Goal: Task Accomplishment & Management: Use online tool/utility

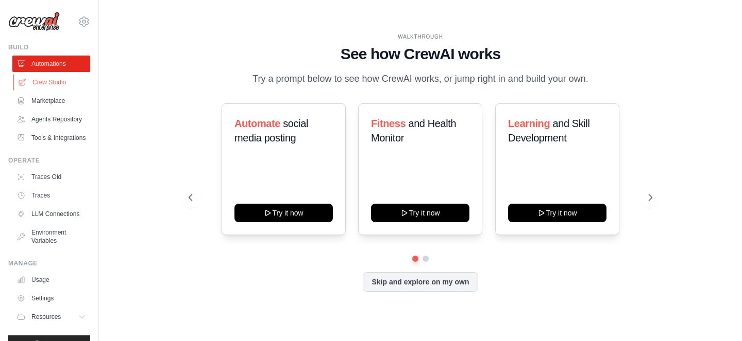
click at [44, 89] on link "Crew Studio" at bounding box center [52, 82] width 78 height 16
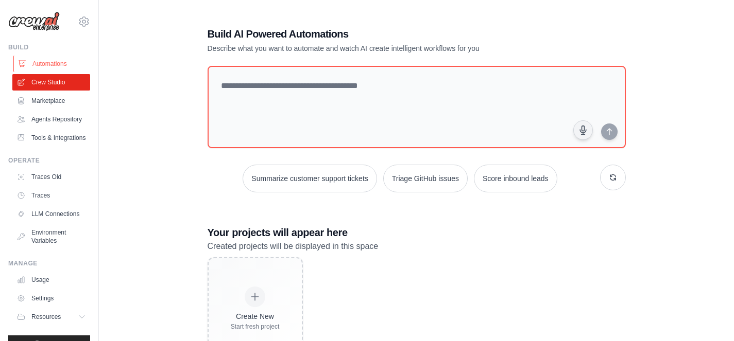
click at [50, 63] on link "Automations" at bounding box center [52, 64] width 78 height 16
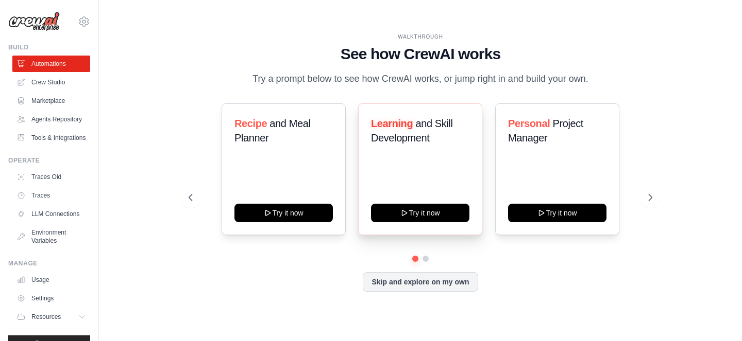
click at [398, 133] on span "and Skill Development" at bounding box center [411, 131] width 81 height 26
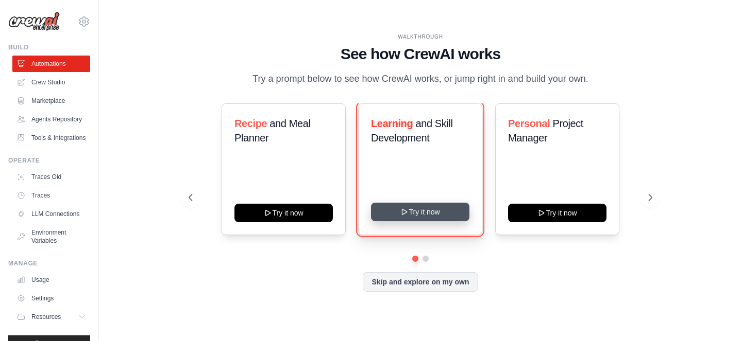
click at [424, 211] on button "Try it now" at bounding box center [420, 212] width 98 height 19
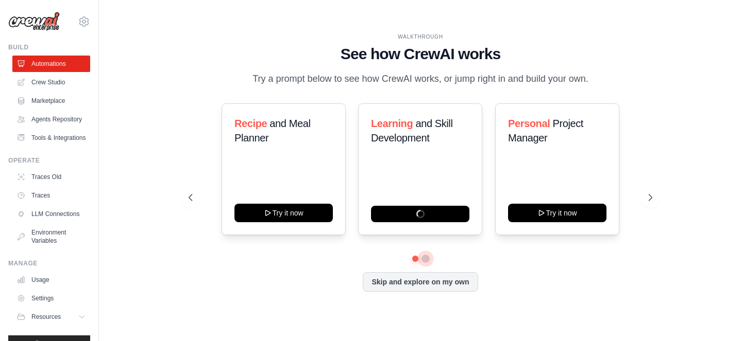
click at [425, 260] on button at bounding box center [425, 259] width 8 height 8
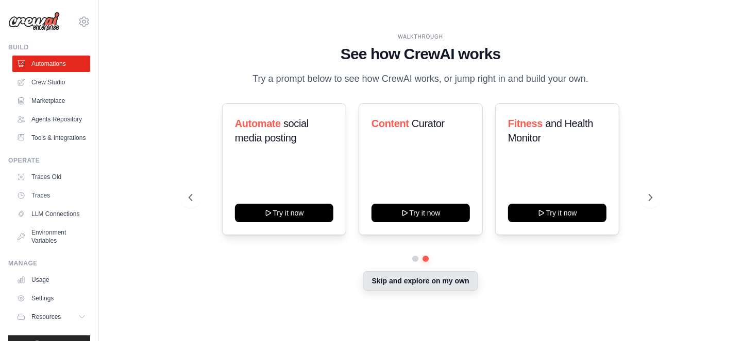
click at [429, 280] on button "Skip and explore on my own" at bounding box center [420, 281] width 115 height 20
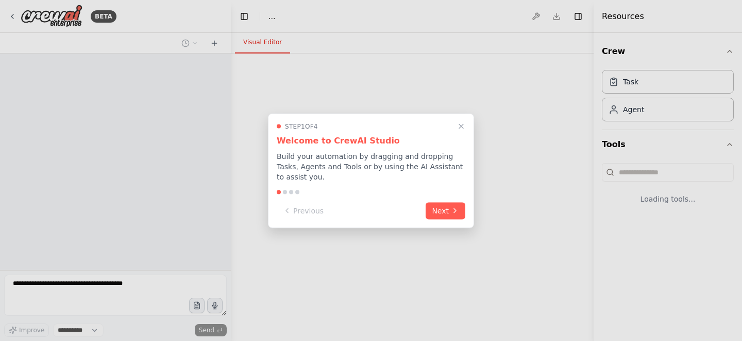
select select "****"
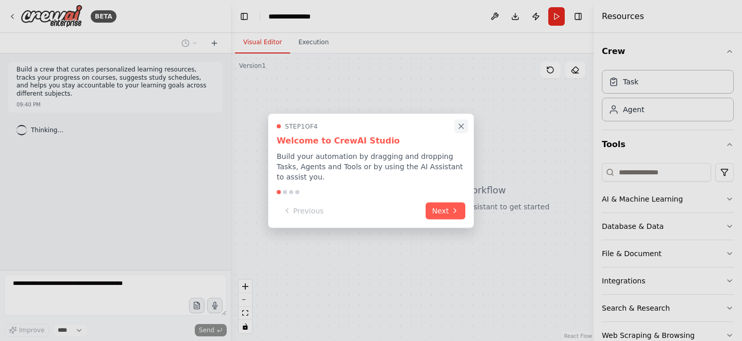
click at [460, 129] on icon "Close walkthrough" at bounding box center [460, 126] width 9 height 9
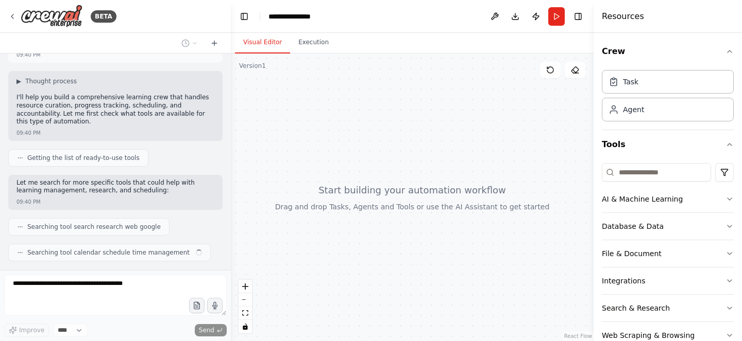
scroll to position [76, 0]
